Goal: Find specific page/section: Find specific page/section

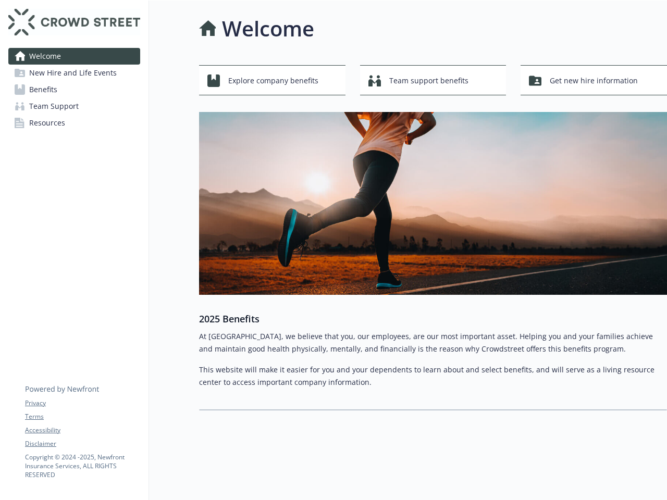
click at [334, 250] on img at bounding box center [433, 203] width 468 height 183
click at [82, 431] on link "Accessibility" at bounding box center [82, 430] width 115 height 9
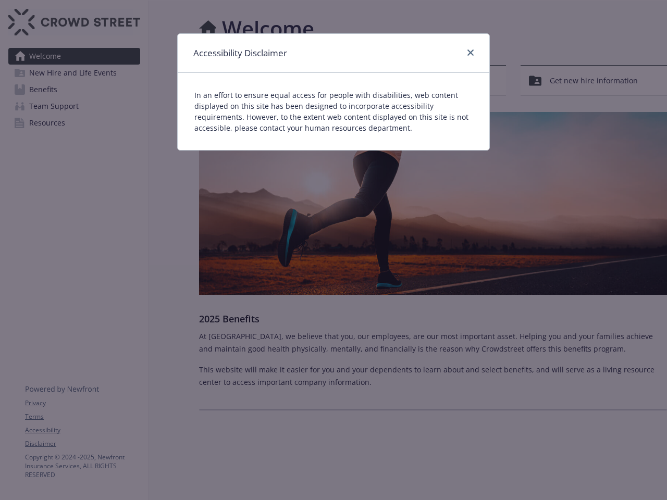
click at [82, 444] on div "Accessibility Disclaimer In an effort to ensure equal access for people with di…" at bounding box center [333, 250] width 667 height 500
click at [272, 80] on div "Accessibility Disclaimer In an effort to ensure equal access for people with di…" at bounding box center [333, 91] width 313 height 117
click at [433, 80] on div "In an effort to ensure equal access for people with disabilities, web content d…" at bounding box center [334, 111] width 312 height 77
click at [594, 80] on div "Accessibility Disclaimer In an effort to ensure equal access for people with di…" at bounding box center [333, 250] width 667 height 500
